Goal: Find contact information: Find contact information

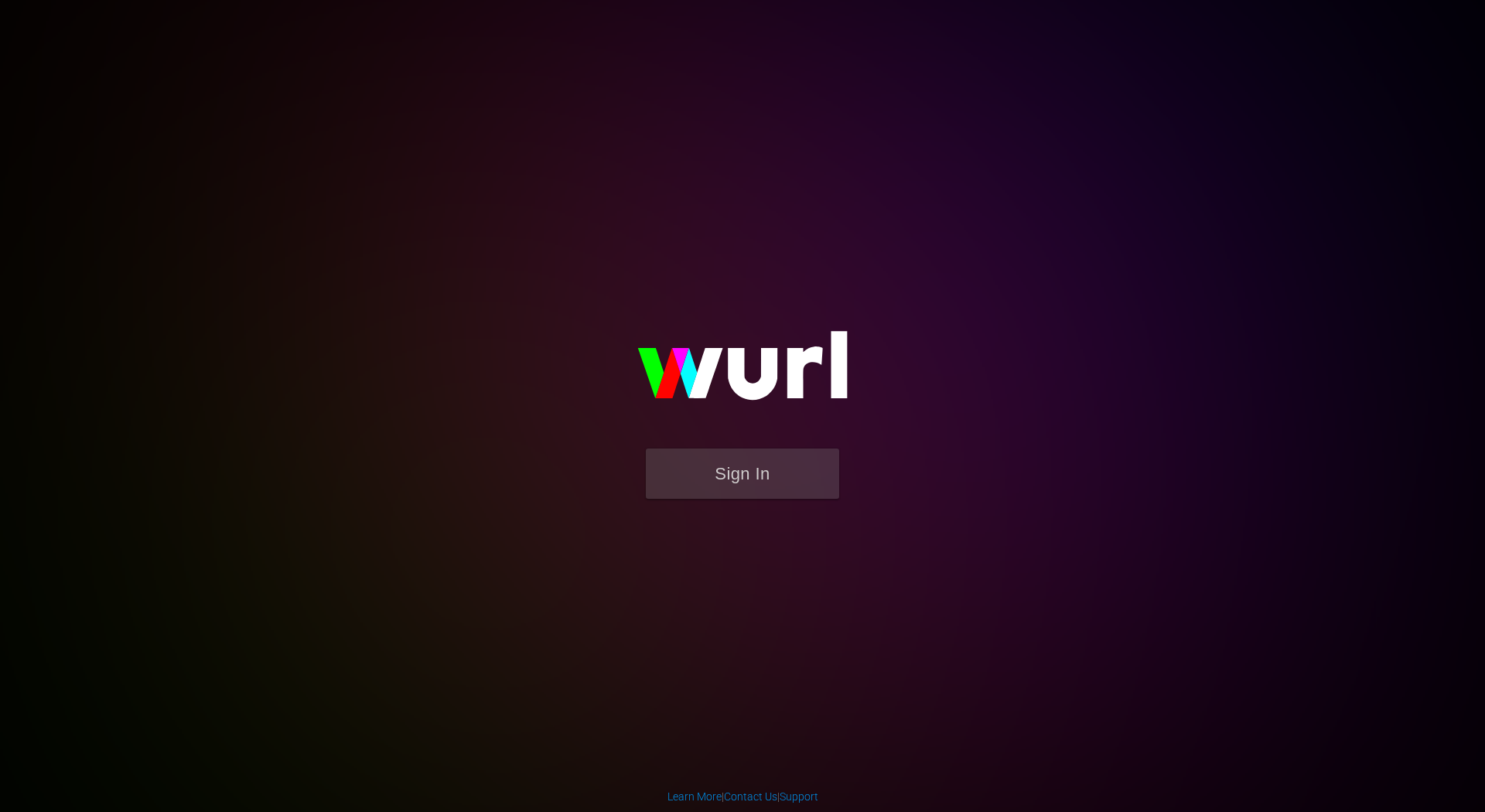
click at [778, 530] on div "Sign In" at bounding box center [742, 405] width 359 height 250
click at [763, 802] on link "Contact Us" at bounding box center [750, 796] width 53 height 12
